Goal: Information Seeking & Learning: Learn about a topic

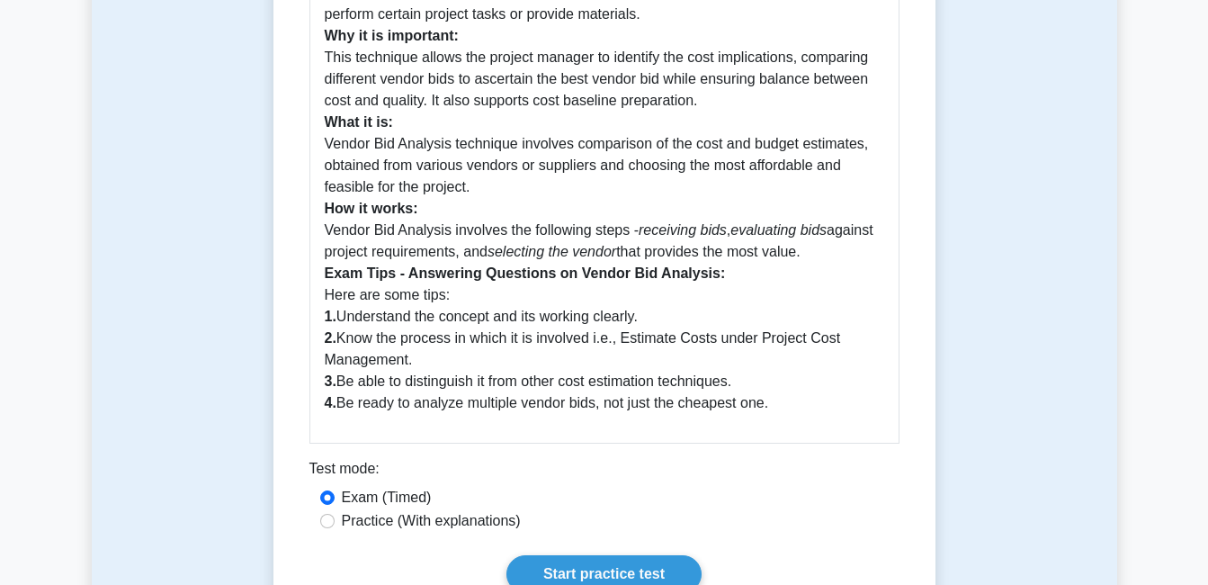
scroll to position [540, 0]
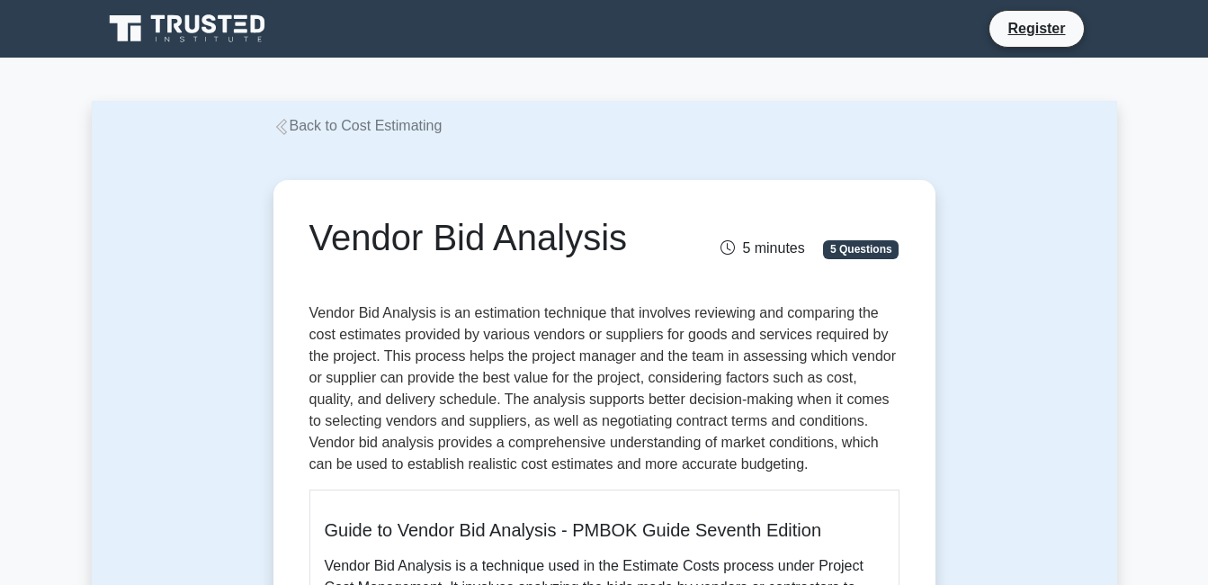
click at [243, 34] on icon at bounding box center [189, 29] width 173 height 34
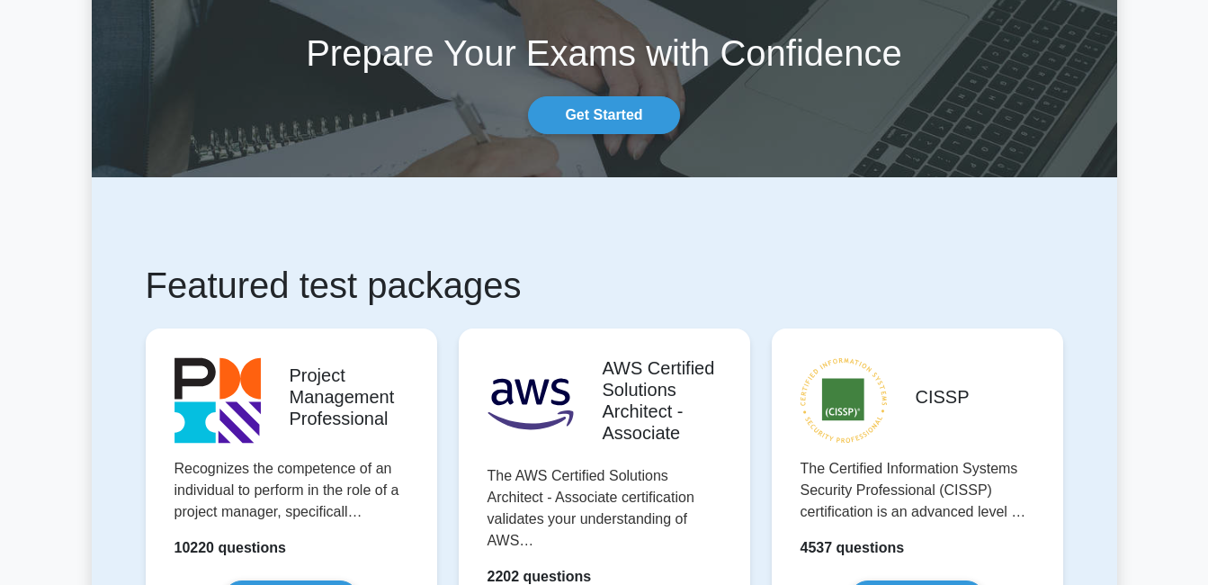
scroll to position [90, 0]
